Goal: Feedback & Contribution: Contribute content

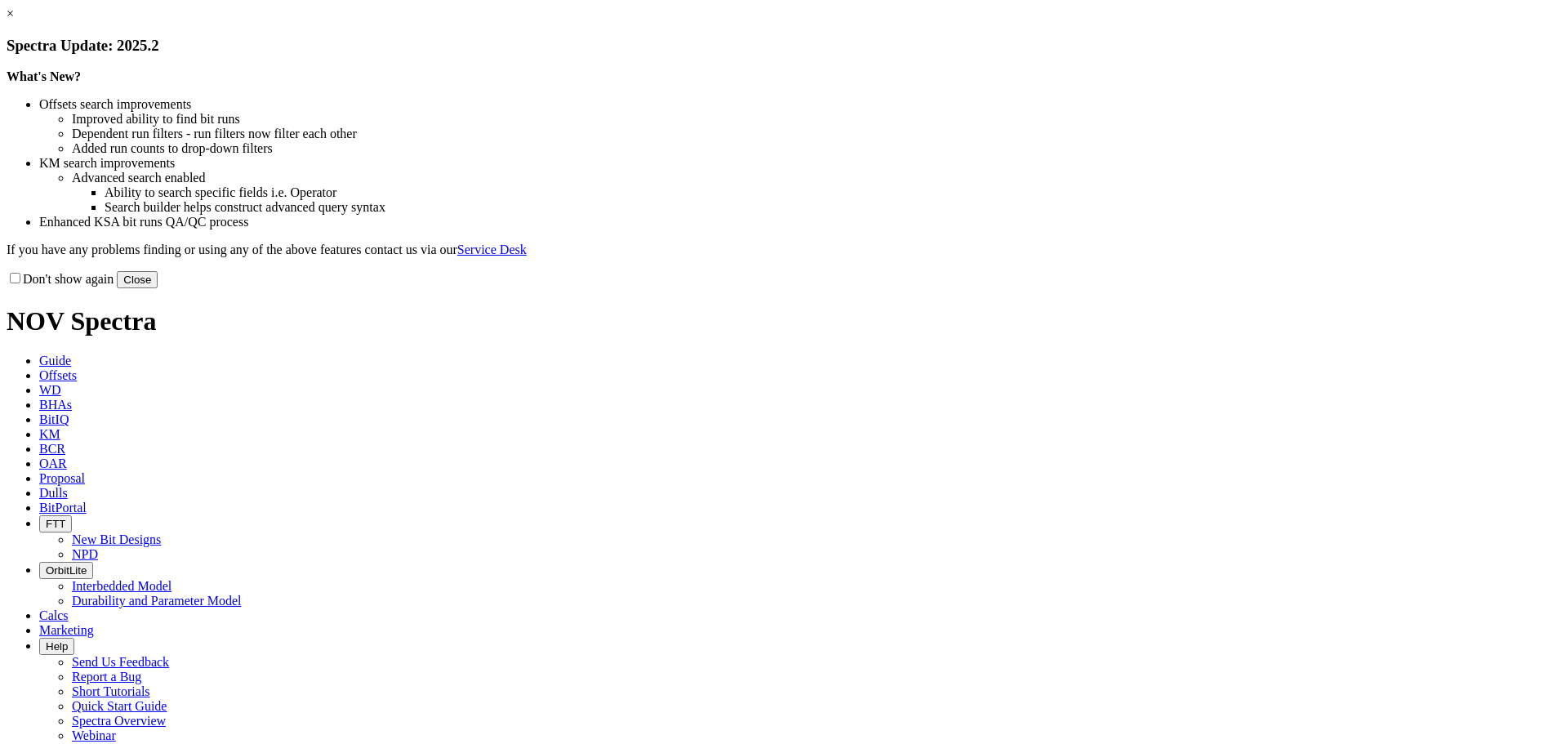
click at [1104, 288] on div "Don't show again Close" at bounding box center [783, 280] width 1555 height 18
click at [1085, 288] on div "Don't show again Close" at bounding box center [783, 280] width 1555 height 18
click at [157, 288] on button "Close" at bounding box center [137, 280] width 40 height 18
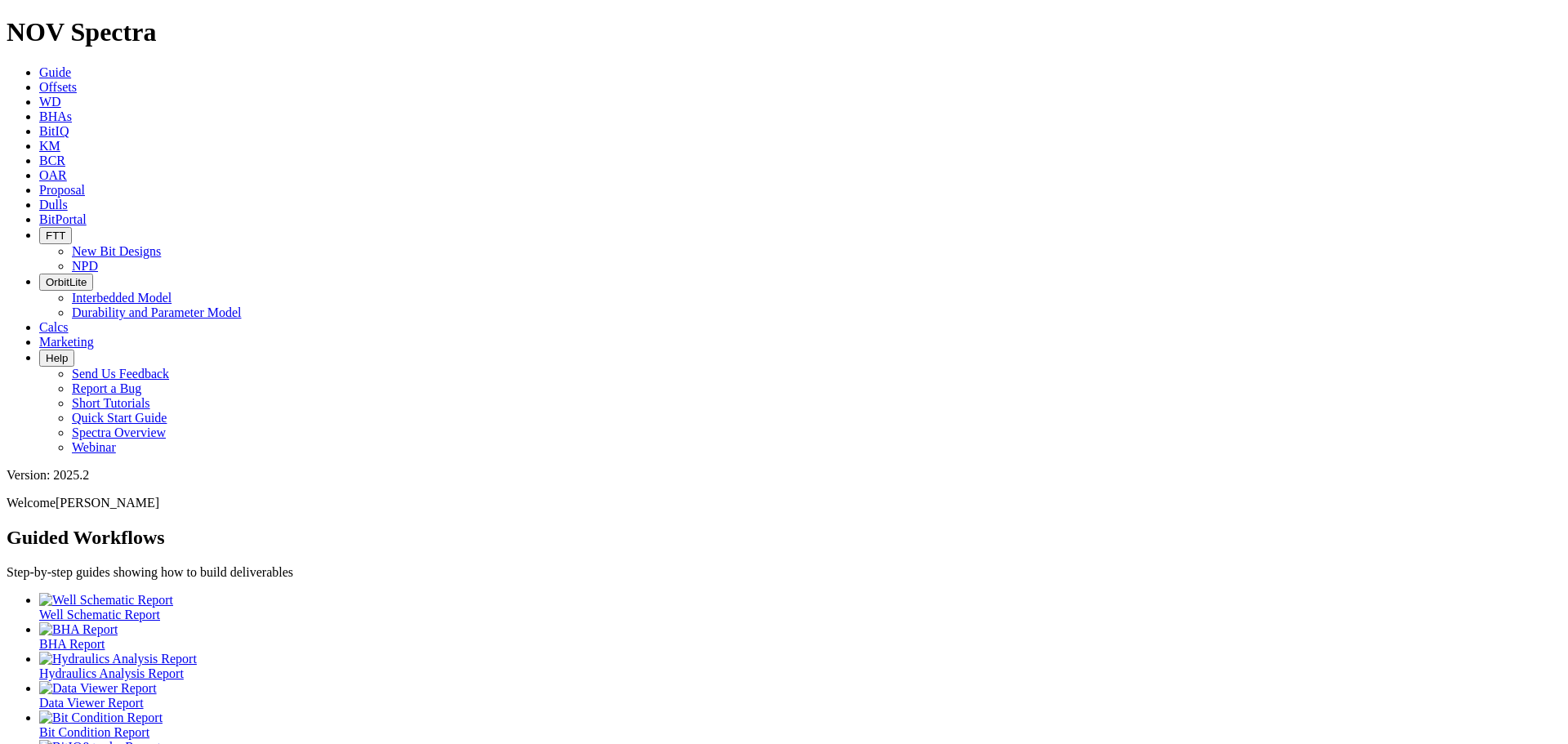
click at [40, 80] on icon at bounding box center [40, 87] width 0 height 14
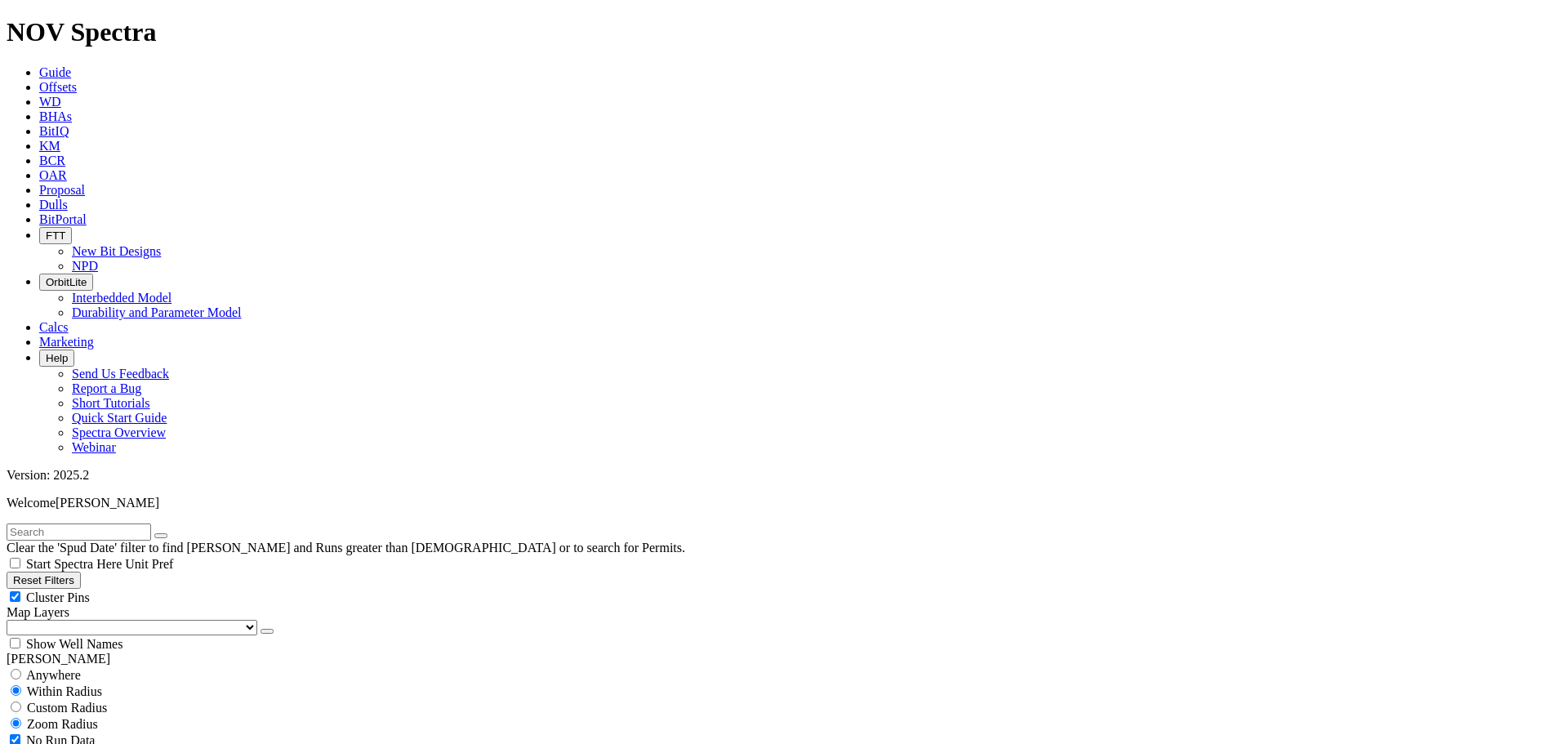
click at [87, 524] on input "text" at bounding box center [78, 533] width 144 height 18
type input "Bpx"
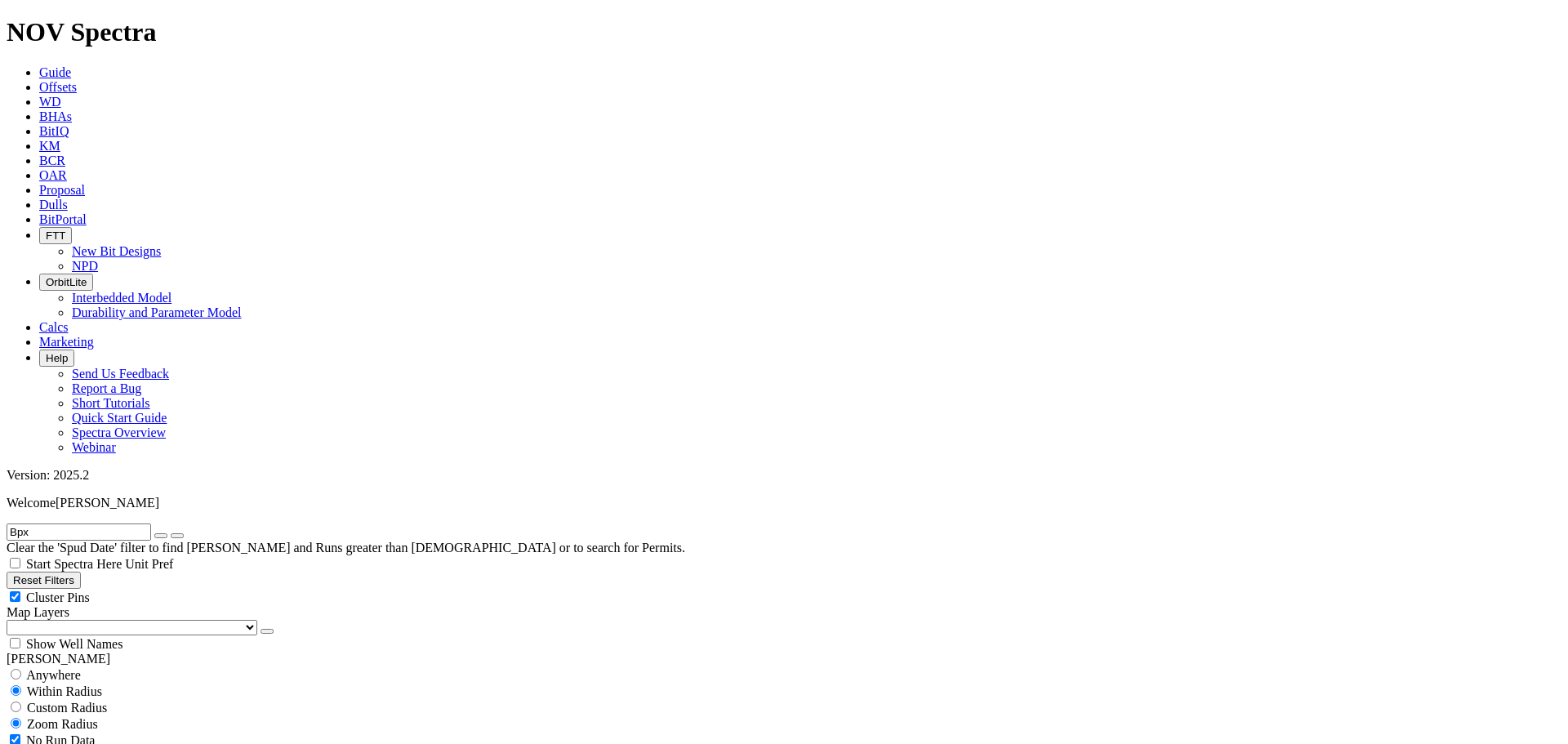
select select "9.875"
checkbox input "false"
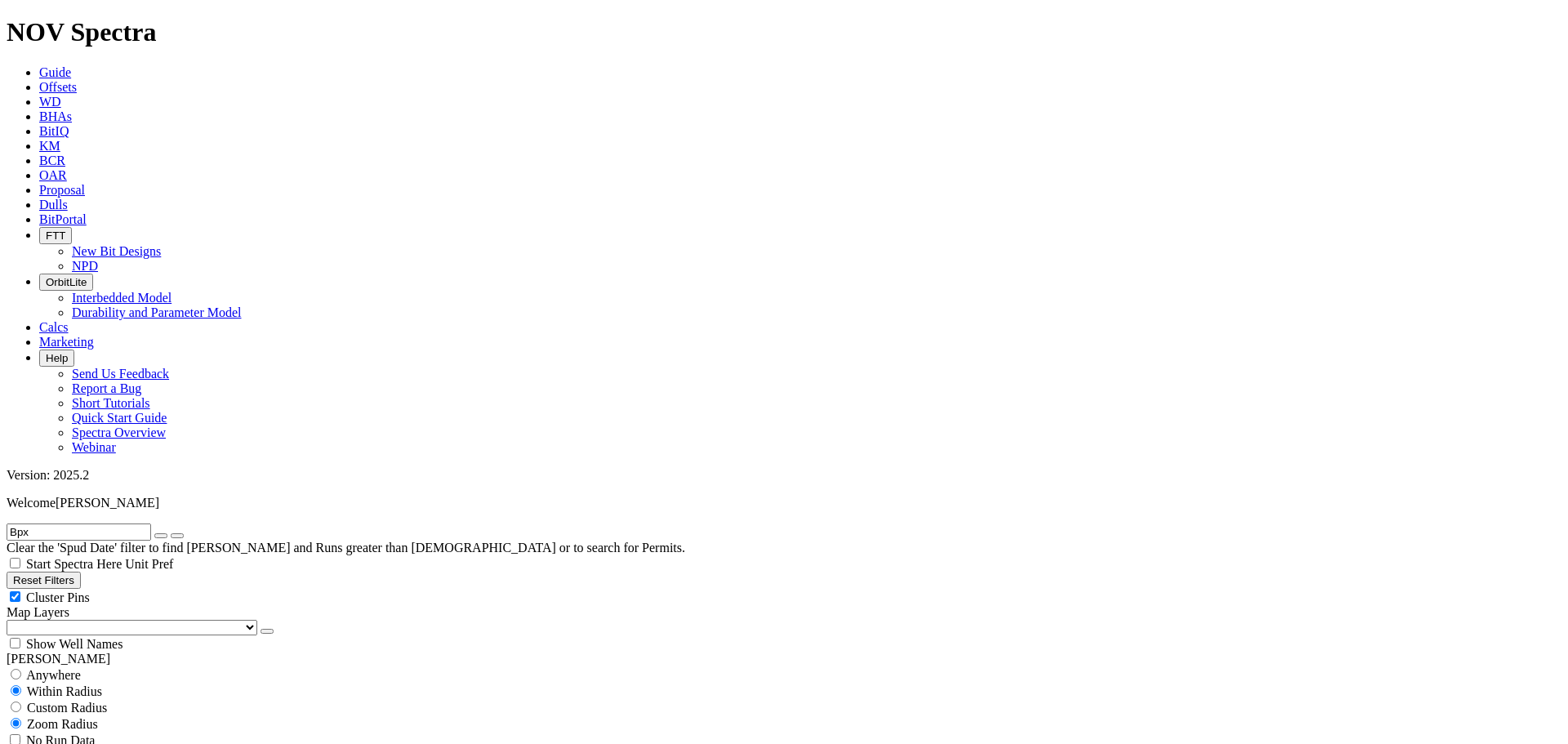
type input "8000"
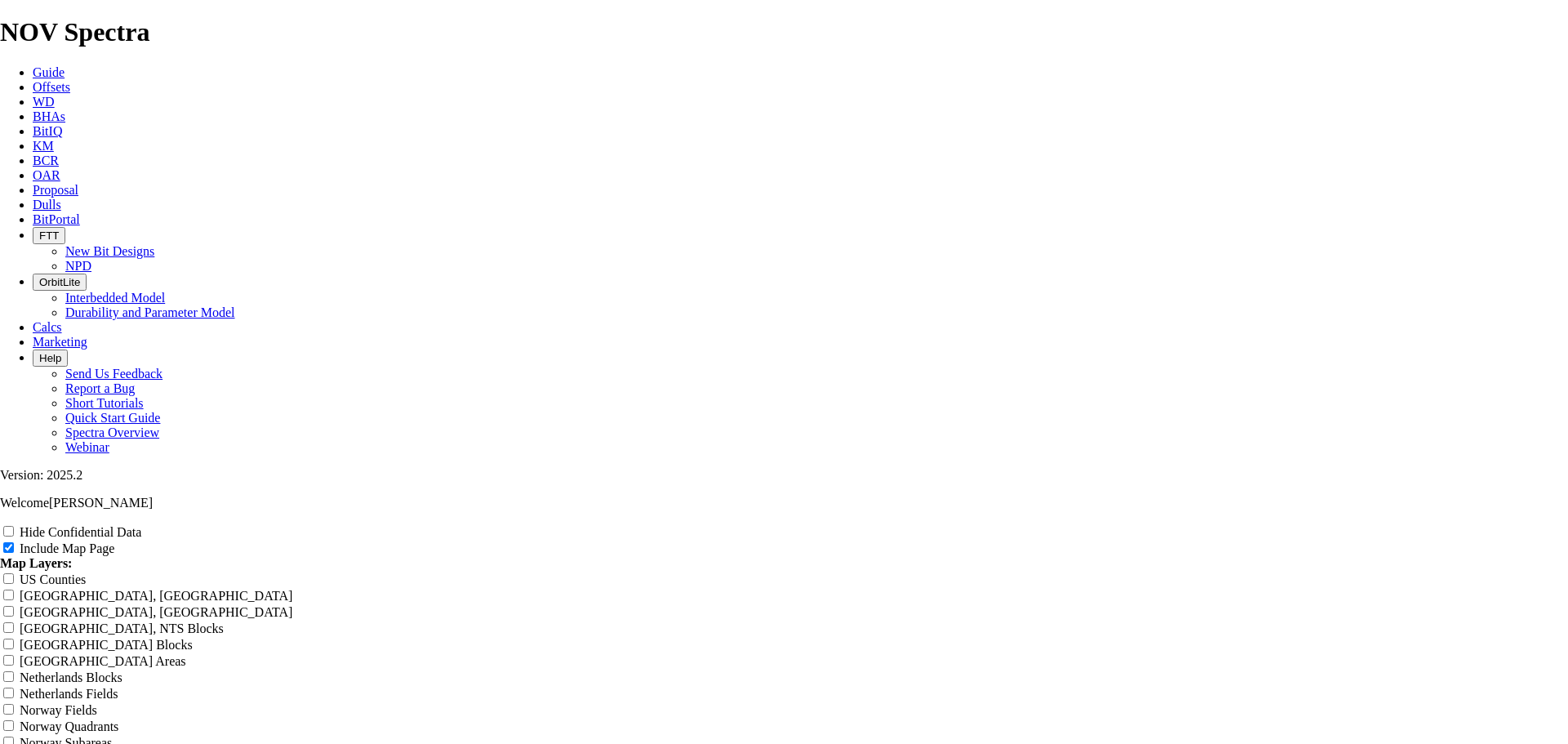
scroll to position [2478, 0]
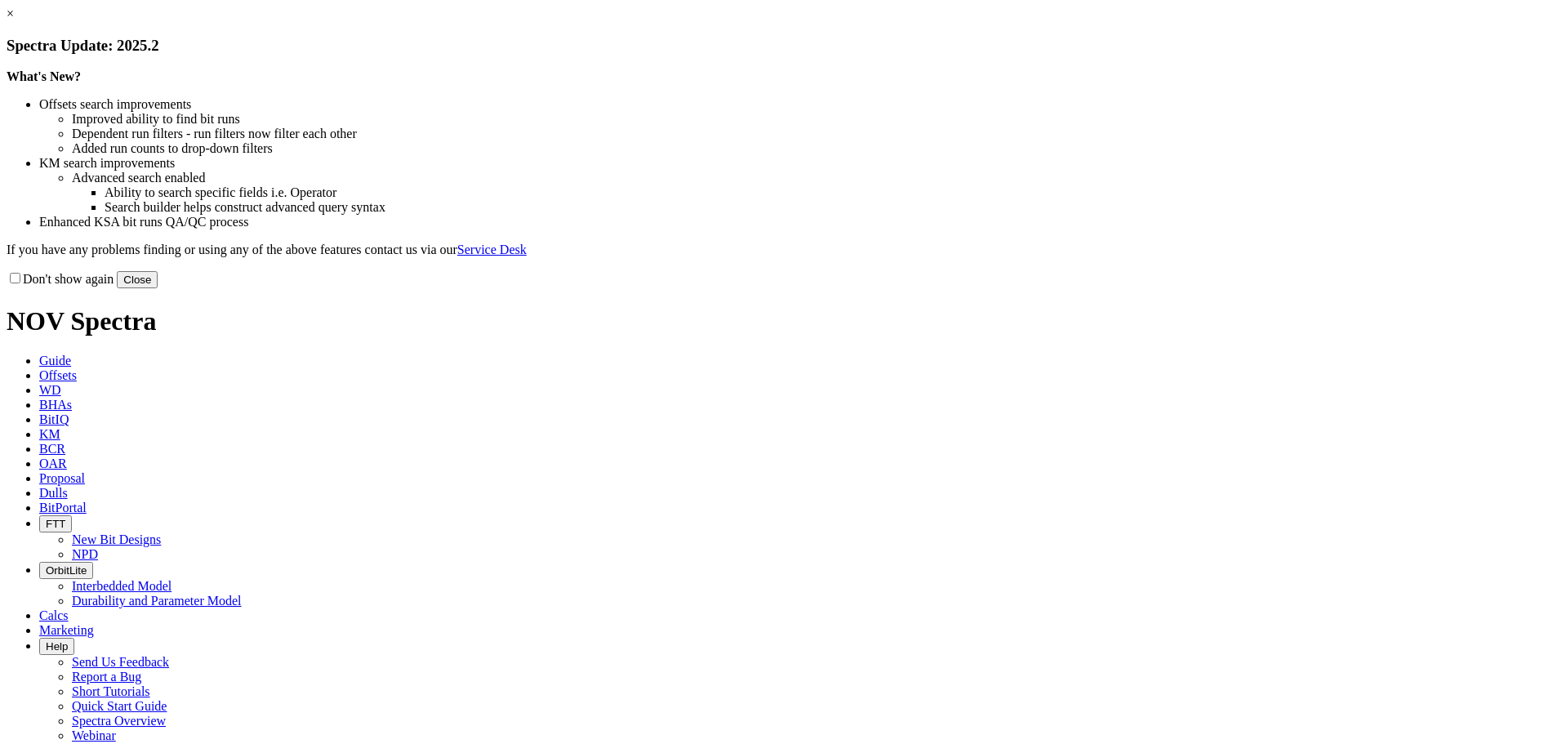
click at [157, 288] on button "Close" at bounding box center [137, 280] width 40 height 18
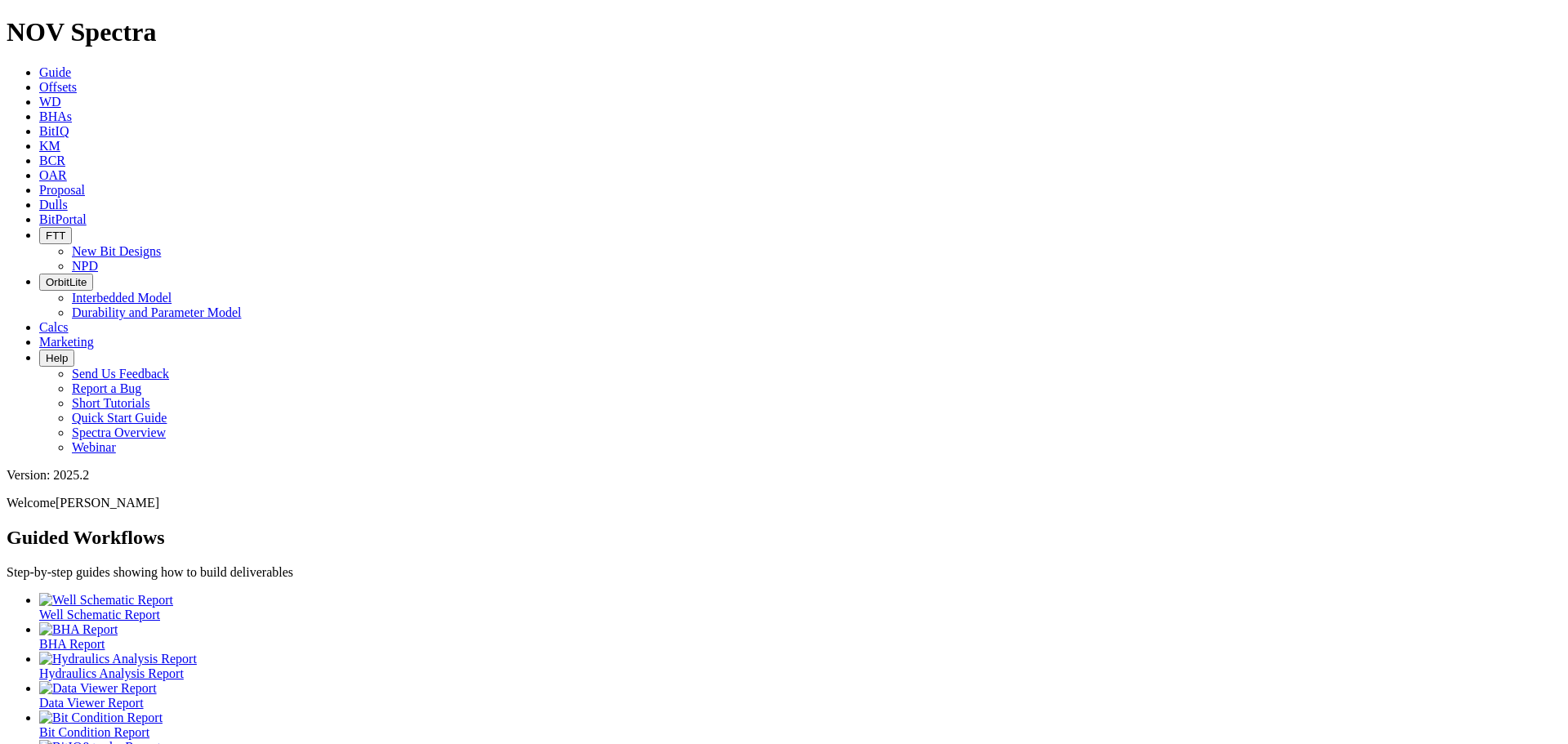
click at [76, 80] on span "Offsets" at bounding box center [58, 87] width 38 height 14
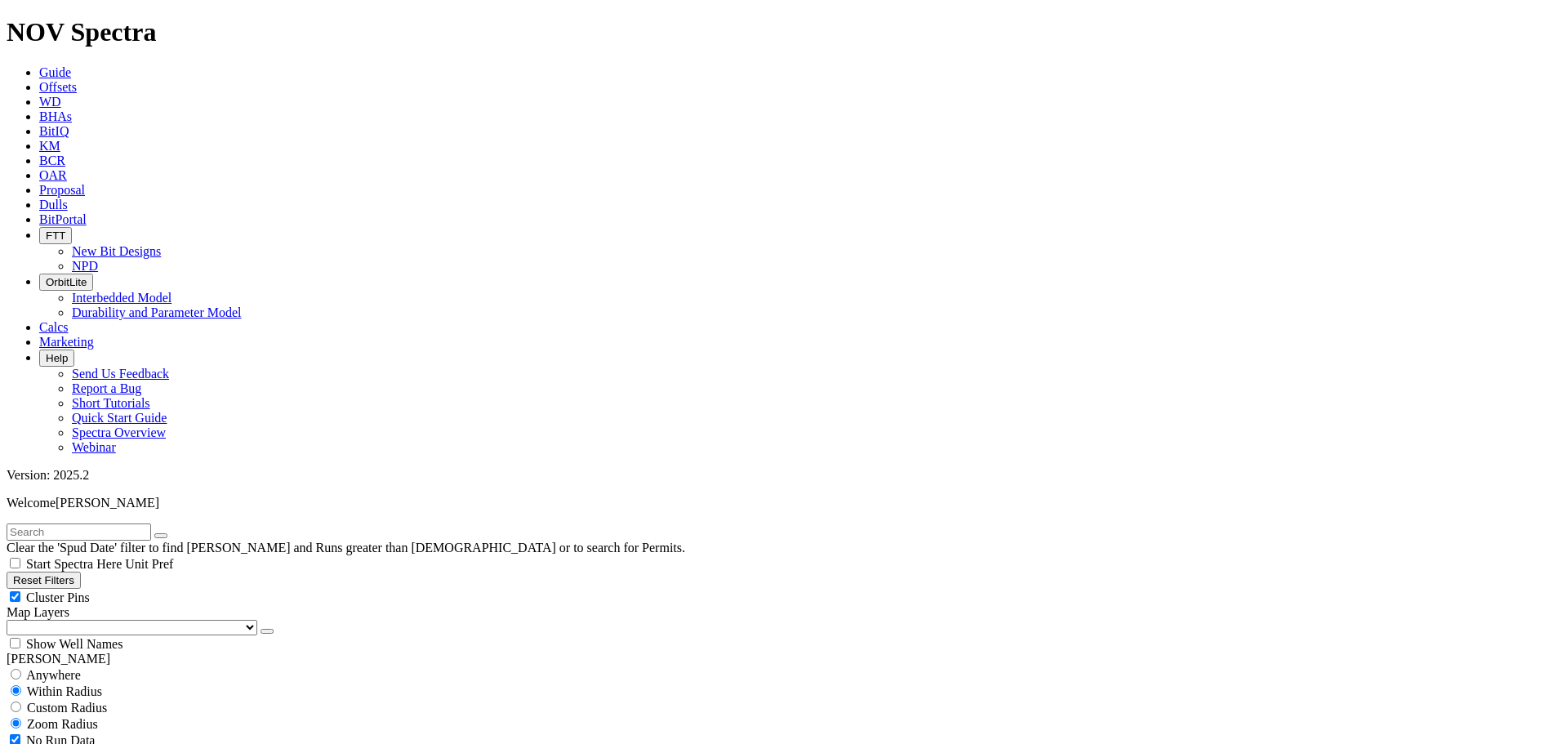
drag, startPoint x: 162, startPoint y: 121, endPoint x: 126, endPoint y: 149, distance: 45.6
click at [162, 589] on div "Cluster Pins" at bounding box center [783, 597] width 1555 height 17
checkbox input "false"
click at [86, 620] on select "US Counties [GEOGRAPHIC_DATA], [GEOGRAPHIC_DATA] [GEOGRAPHIC_DATA], [GEOGRAPHIC…" at bounding box center [131, 628] width 250 height 16
click at [12, 620] on select "US Counties [GEOGRAPHIC_DATA], [GEOGRAPHIC_DATA] [GEOGRAPHIC_DATA], [GEOGRAPHIC…" at bounding box center [131, 628] width 250 height 16
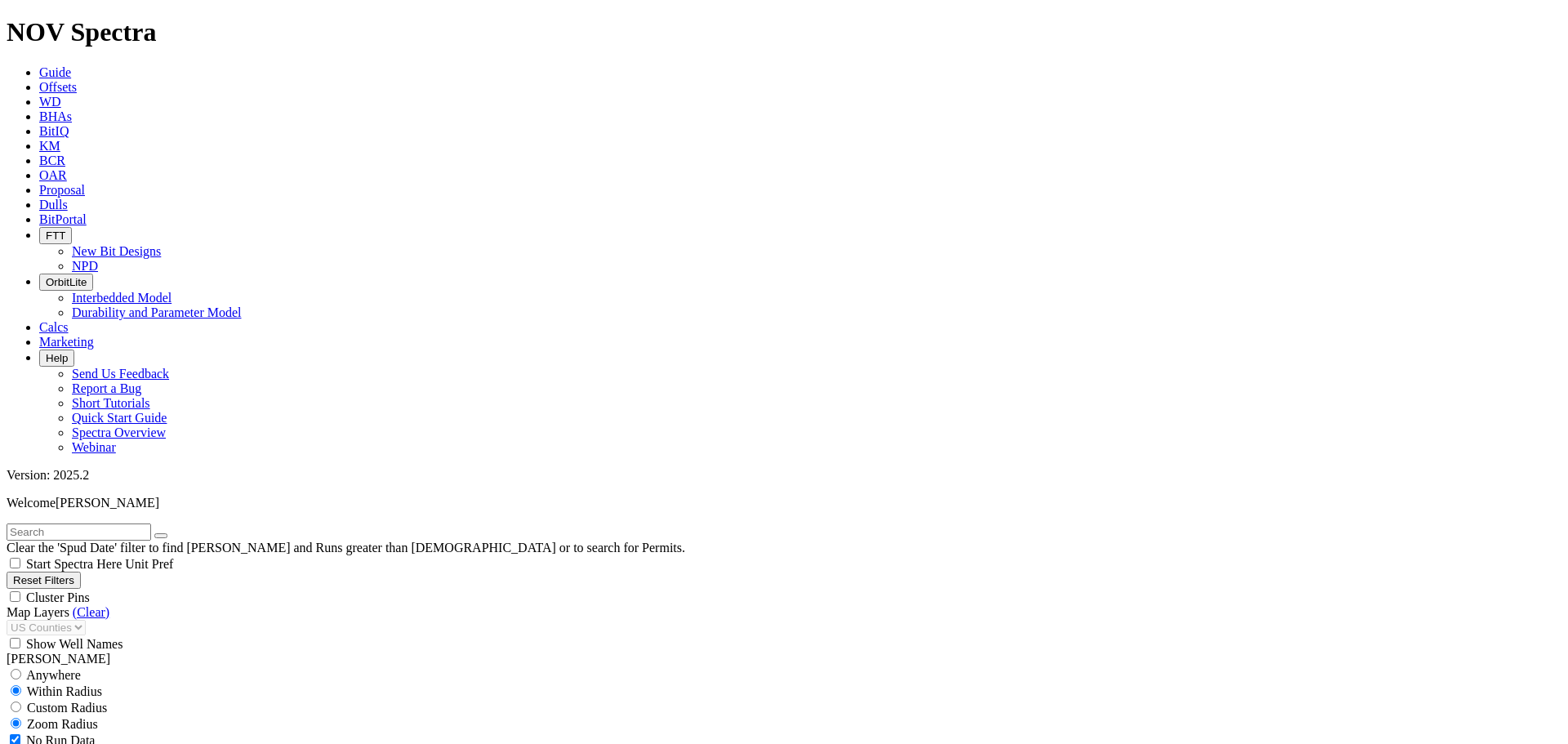
click at [52, 524] on input "text" at bounding box center [78, 533] width 144 height 18
click at [68, 198] on link "Dulls" at bounding box center [54, 205] width 29 height 14
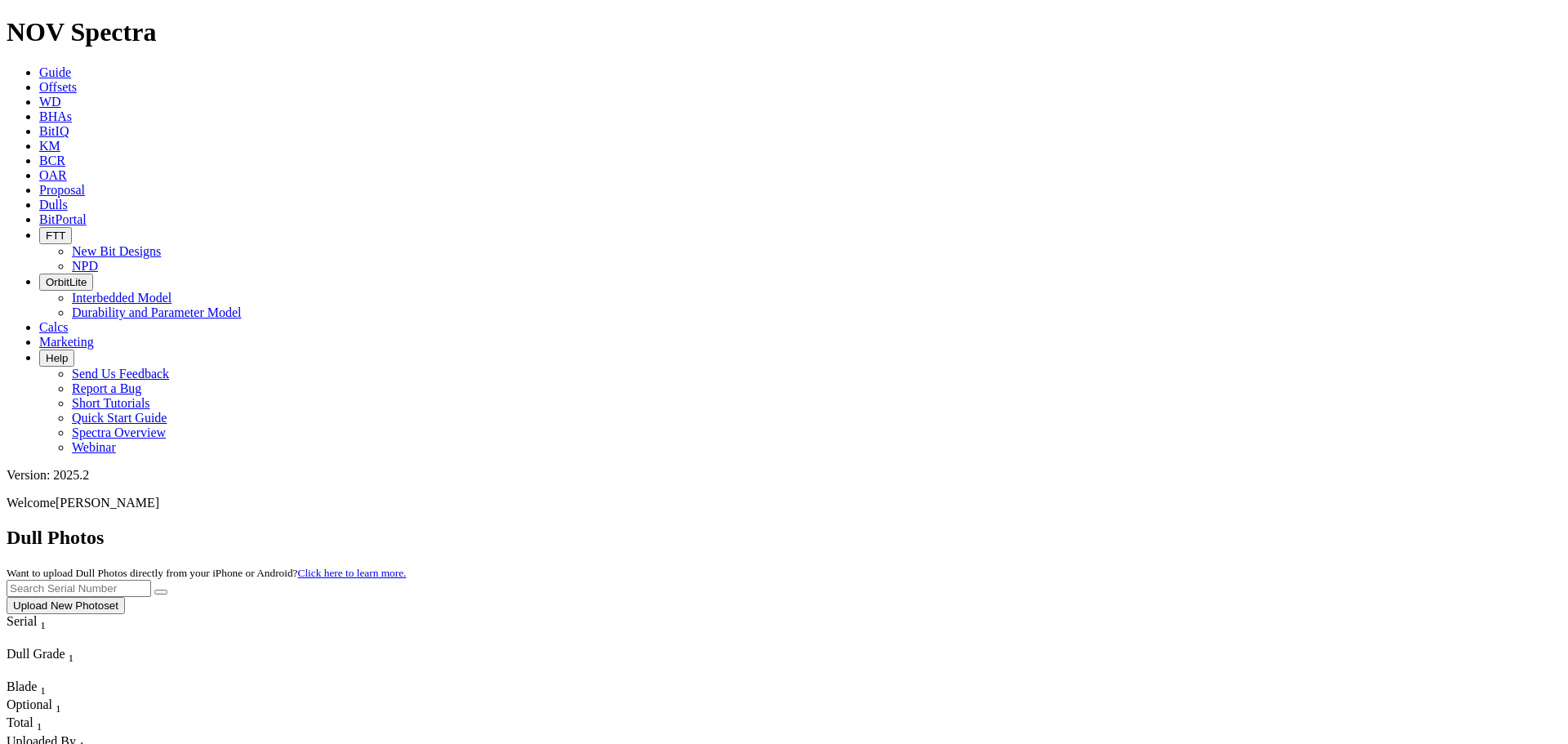
click at [151, 580] on input "text" at bounding box center [78, 589] width 144 height 18
type input "a314157"
click at [167, 590] on button "submit" at bounding box center [161, 593] width 13 height 5
click at [125, 597] on button "Upload New Photoset" at bounding box center [65, 606] width 119 height 18
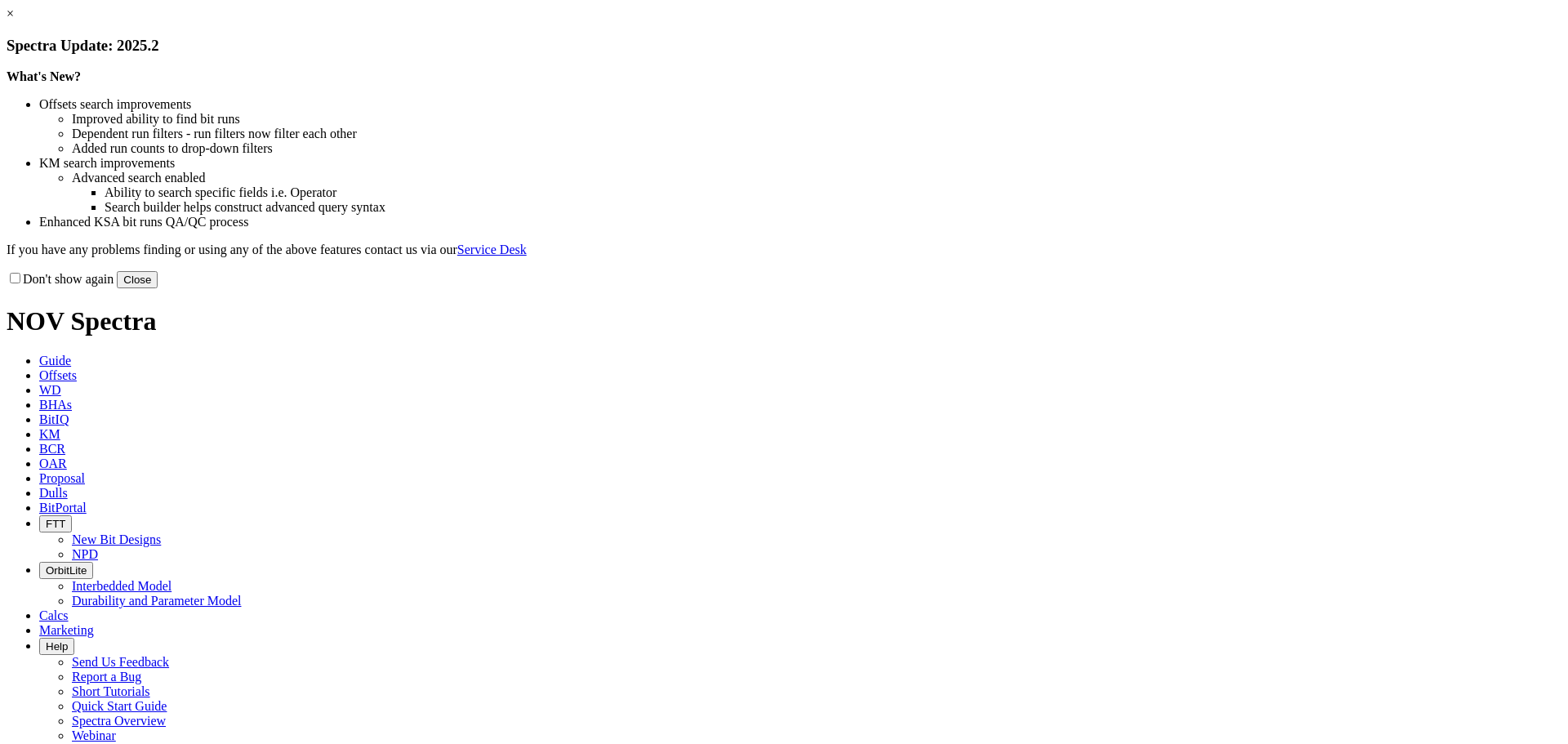
click at [157, 288] on button "Close" at bounding box center [137, 280] width 40 height 18
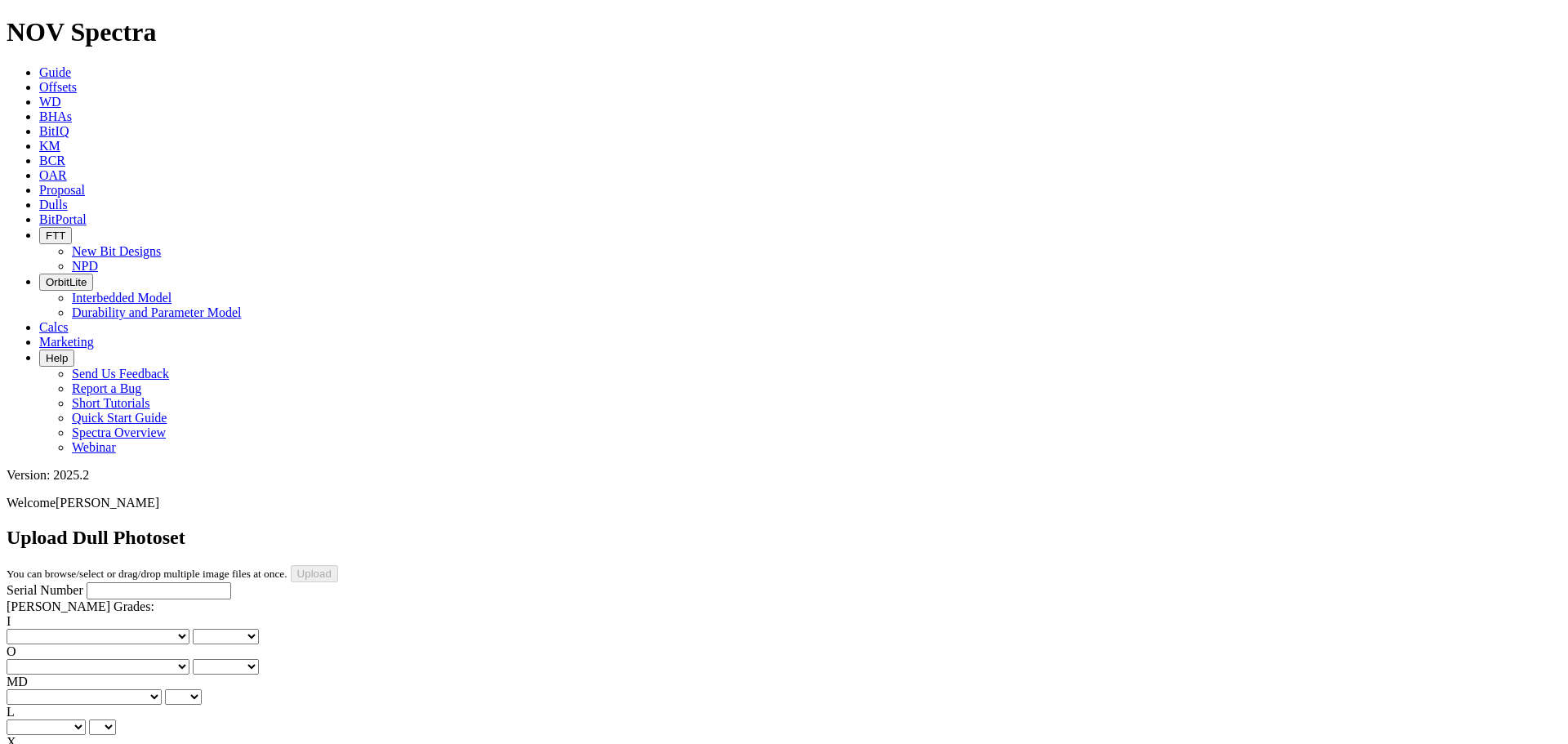
click at [74, 629] on select "No lost, worn or damaged cutters 0 1 2 3 4 5 6 7 8 No diamond table left on any…" at bounding box center [98, 637] width 183 height 16
select select "number:0"
click at [33, 629] on select "No lost, worn or damaged cutters 0 1 2 3 4 5 6 7 8 No diamond table left on any…" at bounding box center [98, 637] width 183 height 16
select select "number:0"
click at [67, 629] on select "No lost, worn or damaged cutters 0 1 2 3 4 5 6 7 8 No diamond table left on any…" at bounding box center [98, 637] width 183 height 16
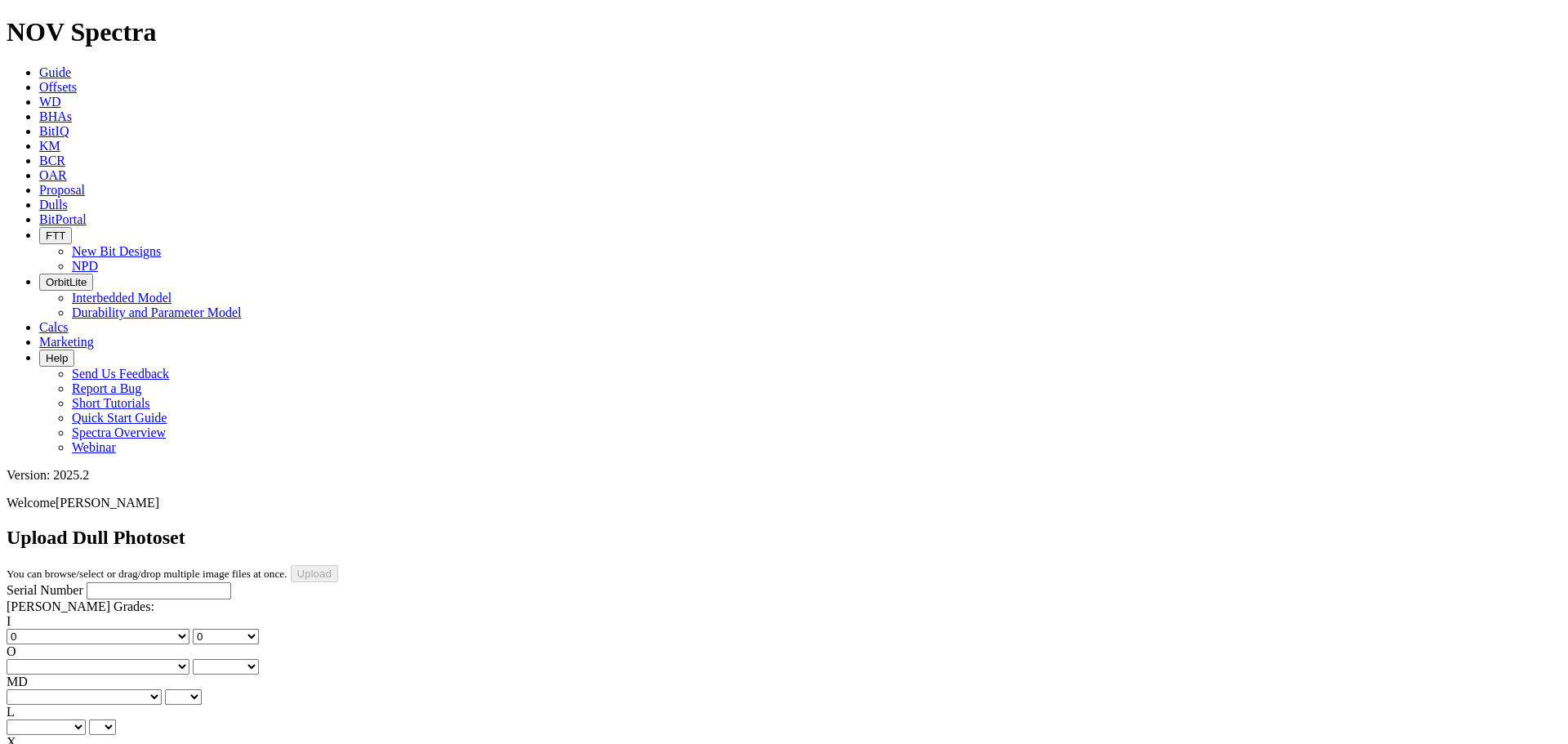
click at [155, 660] on select "No lost, worn or damaged cutters 0 1 2 3 4 5 6 7 8 No diamond table left on any…" at bounding box center [98, 667] width 183 height 16
select select "number:0"
click at [116, 660] on select "No lost, worn or damaged cutters 0 1 2 3 4 5 6 7 8 No diamond table left on any…" at bounding box center [98, 667] width 183 height 16
select select "number:0"
click at [72, 689] on select "BF - Bond Failure BT - Broken Teeth/Cutters BU - Balled Up Bit CR - Cored CT - …" at bounding box center [83, 697] width 156 height 16
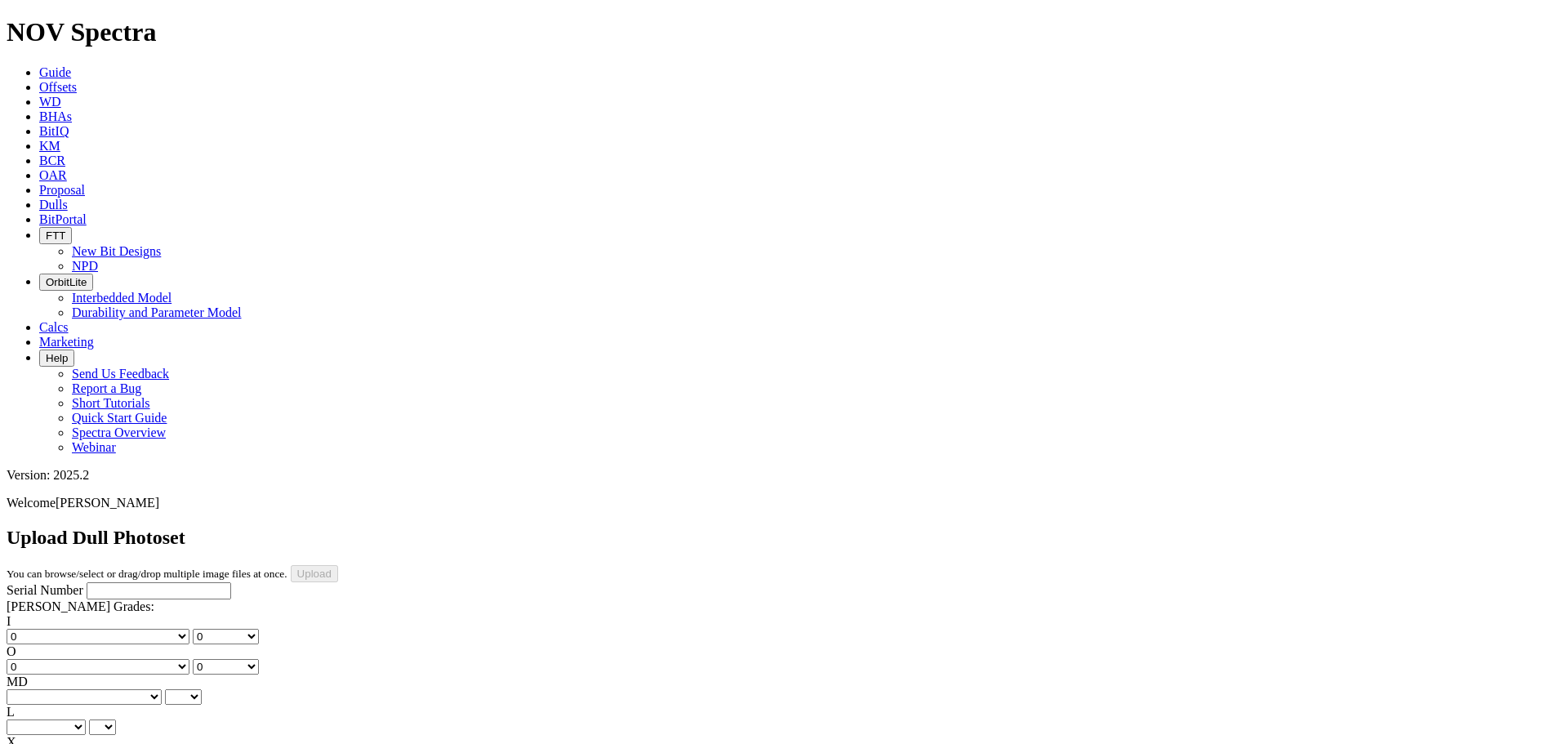
select select "string:WT"
click at [33, 689] on select "BF - Bond Failure BT - Broken Teeth/Cutters BU - Balled Up Bit CR - Cored CT - …" at bounding box center [83, 697] width 156 height 16
select select "string:WT"
click at [86, 720] on select "A - All C - Cone G - Gauge N - Nose S - Shoulder T - Taper" at bounding box center [46, 728] width 79 height 16
select select "string:G"
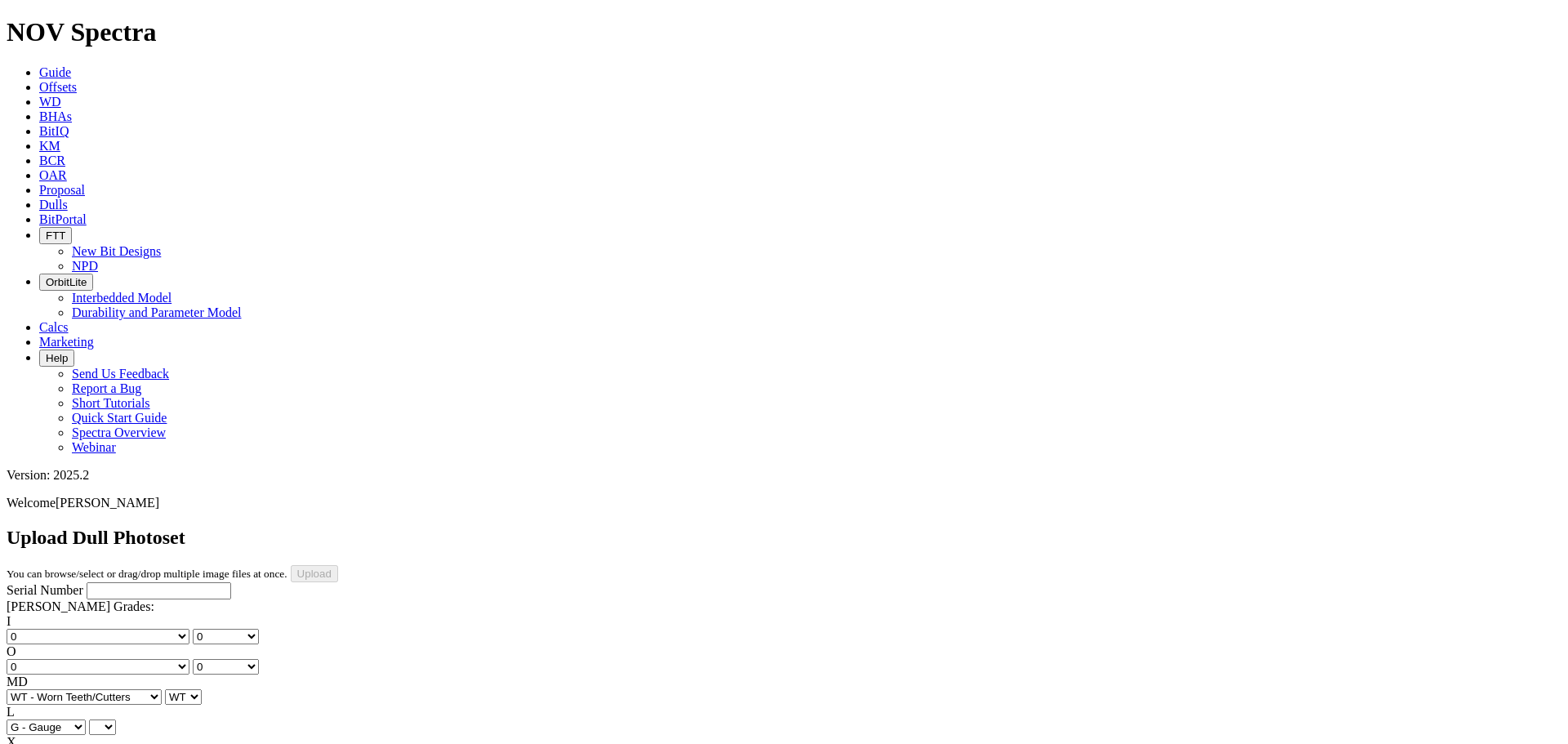
click at [86, 720] on select "A - All C - Cone G - Gauge N - Nose S - Shoulder T - Taper" at bounding box center [46, 728] width 79 height 16
select select "string:G"
click at [32, 744] on select "X" at bounding box center [18, 758] width 25 height 16
select select "string:X"
click at [32, 744] on select "X" at bounding box center [18, 758] width 25 height 16
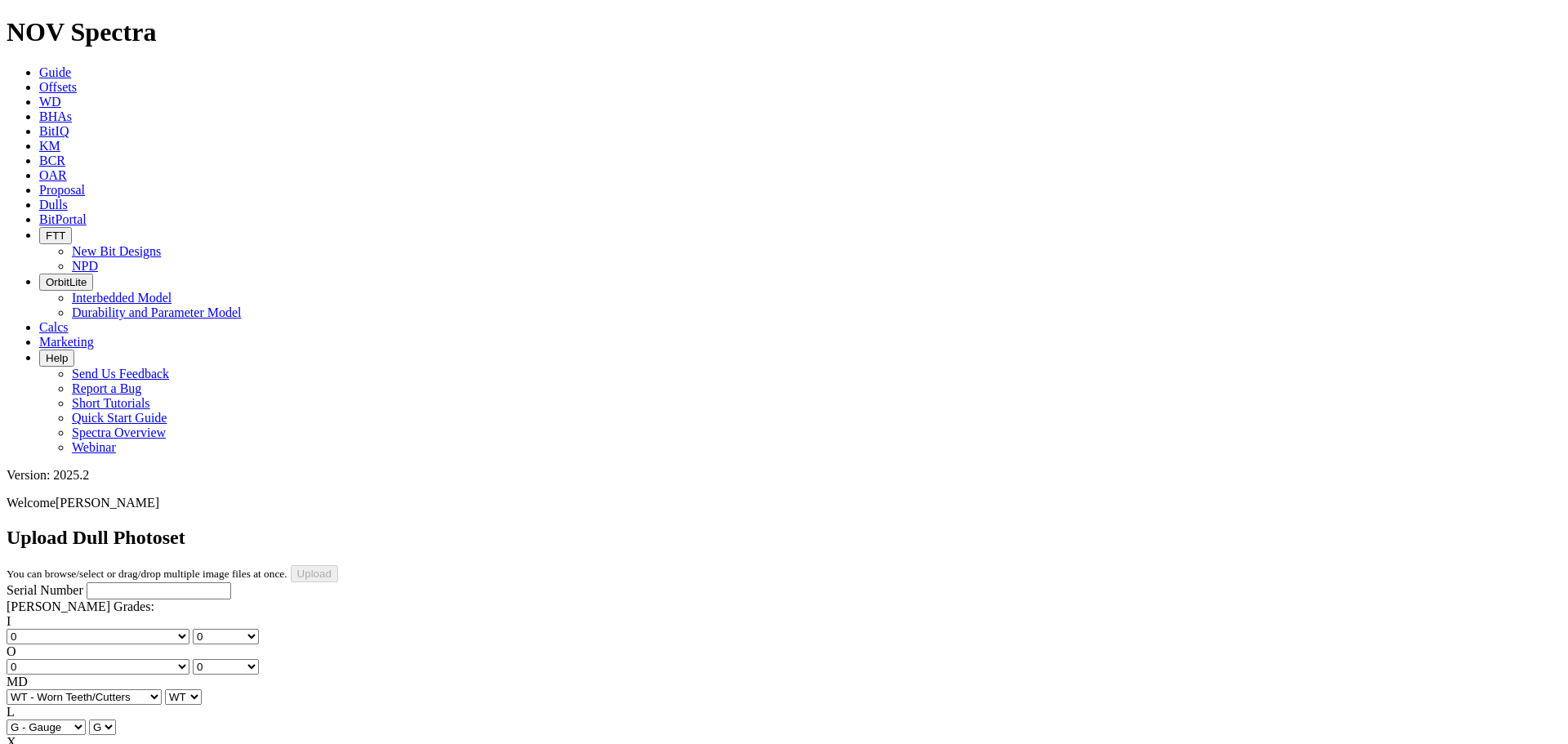
select select "string:X"
select select "string:I"
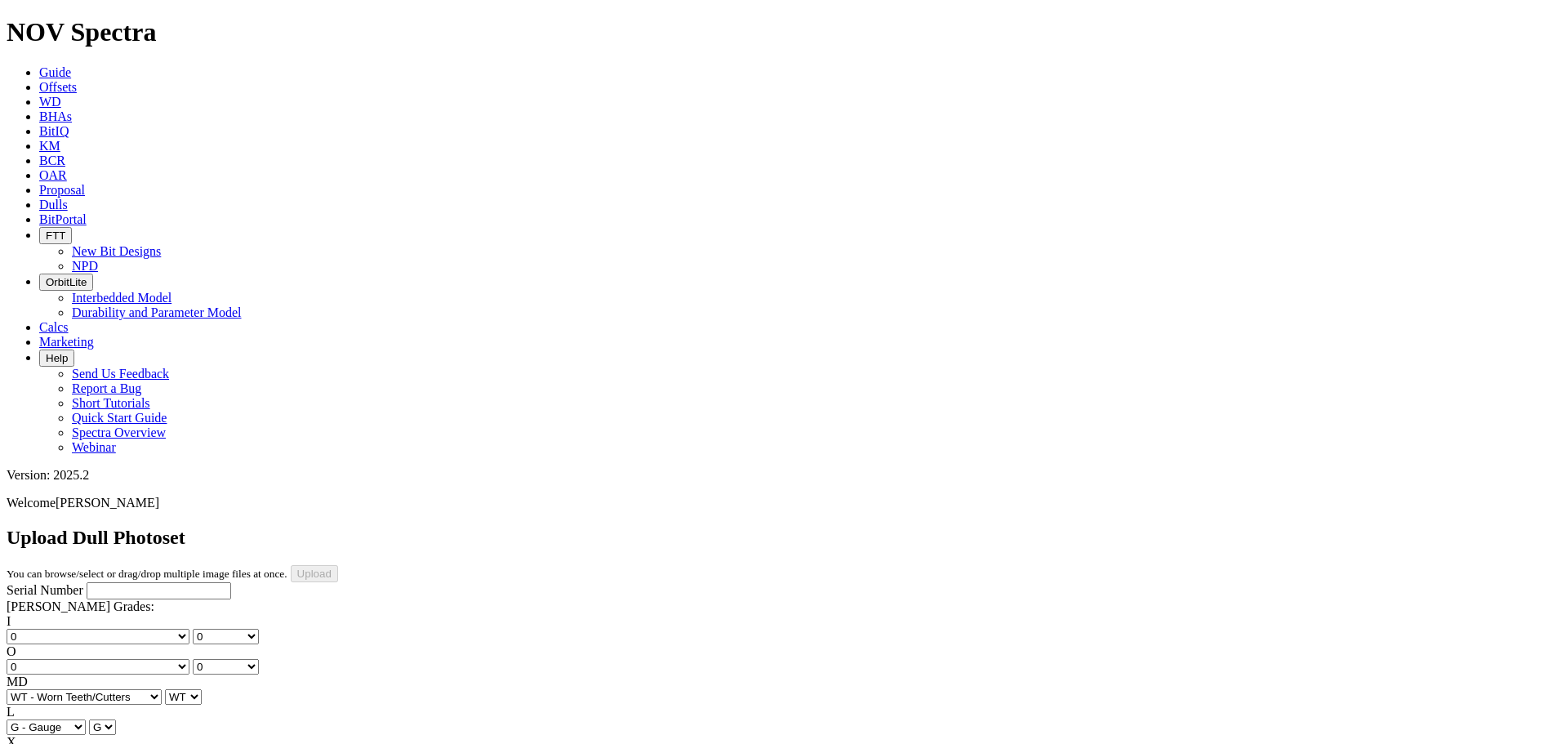
select select "string:I"
select select "string:ER"
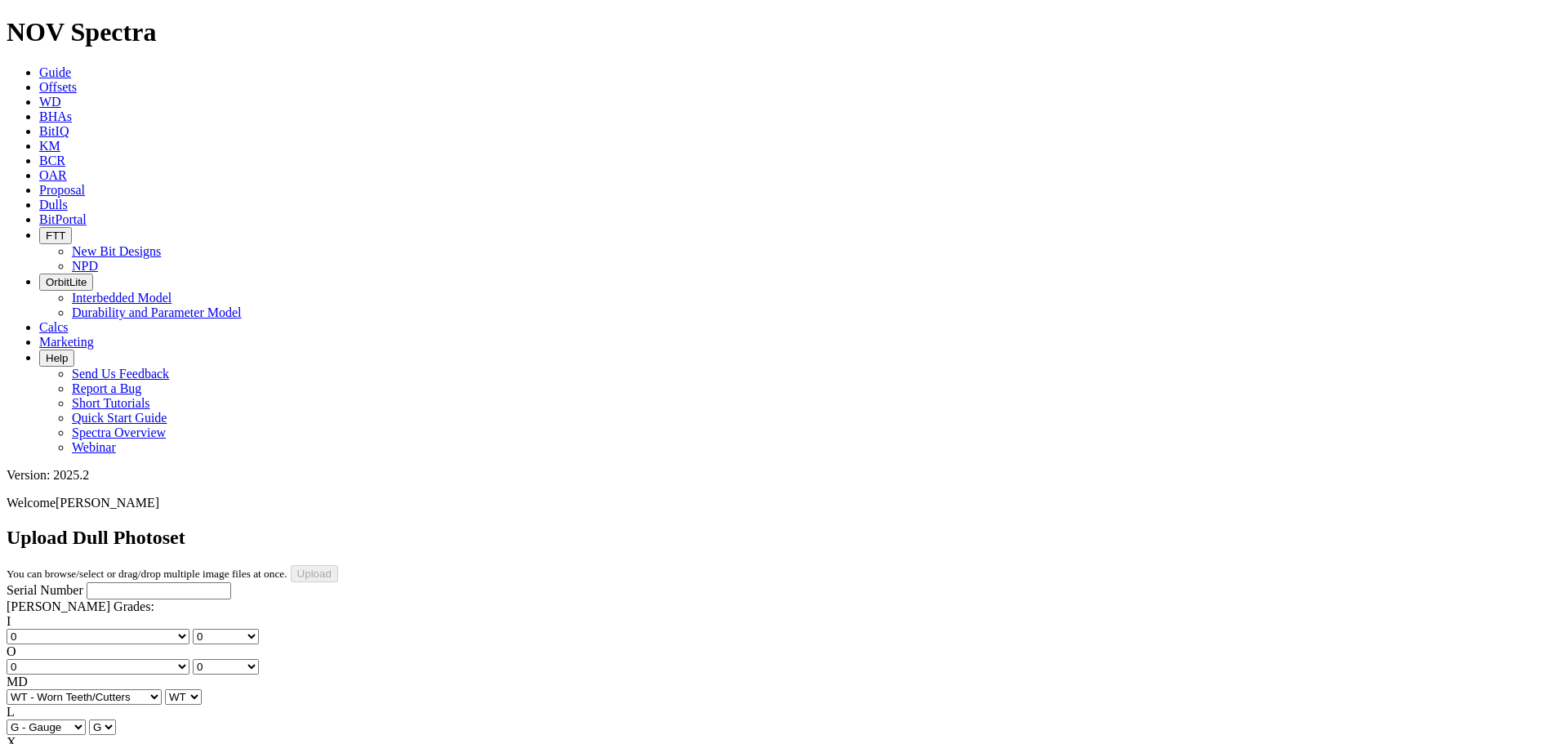
select select "string:ER"
select select "string:TD"
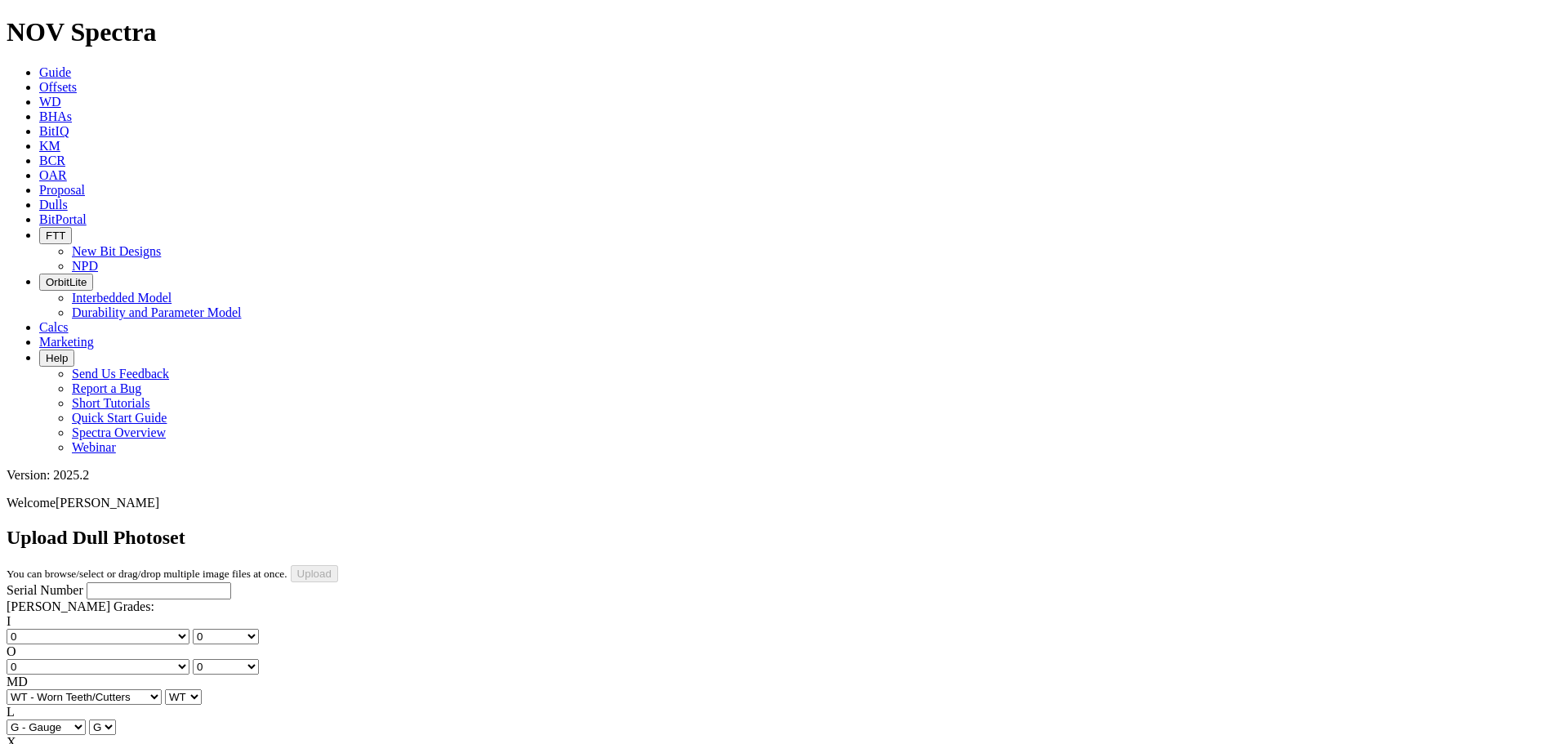
type input "9/2/25"
